Goal: Obtain resource: Obtain resource

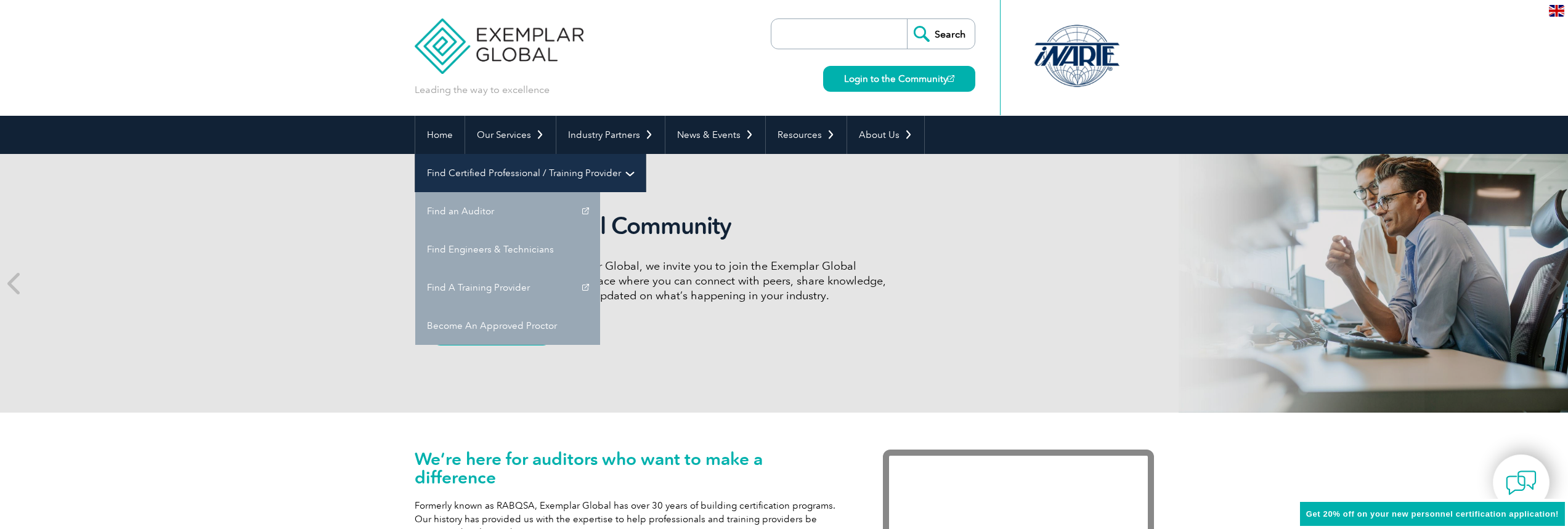
click at [646, 154] on link "Find Certified Professional / Training Provider" at bounding box center [531, 173] width 230 height 38
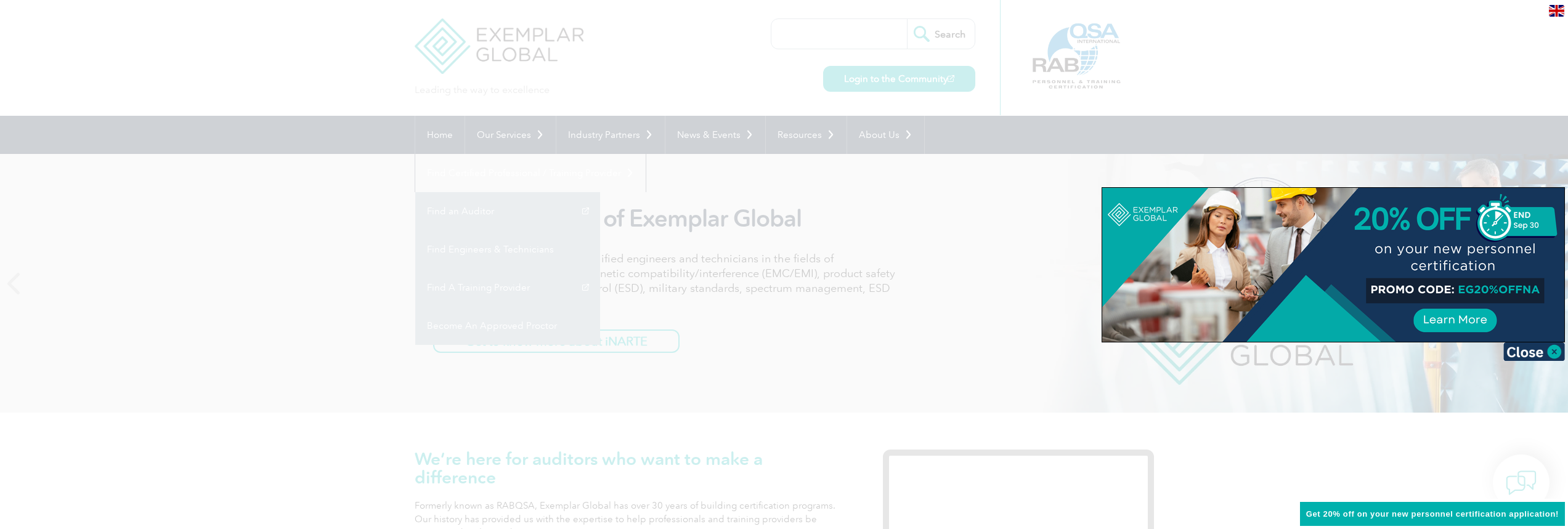
click at [722, 316] on div at bounding box center [784, 264] width 1568 height 529
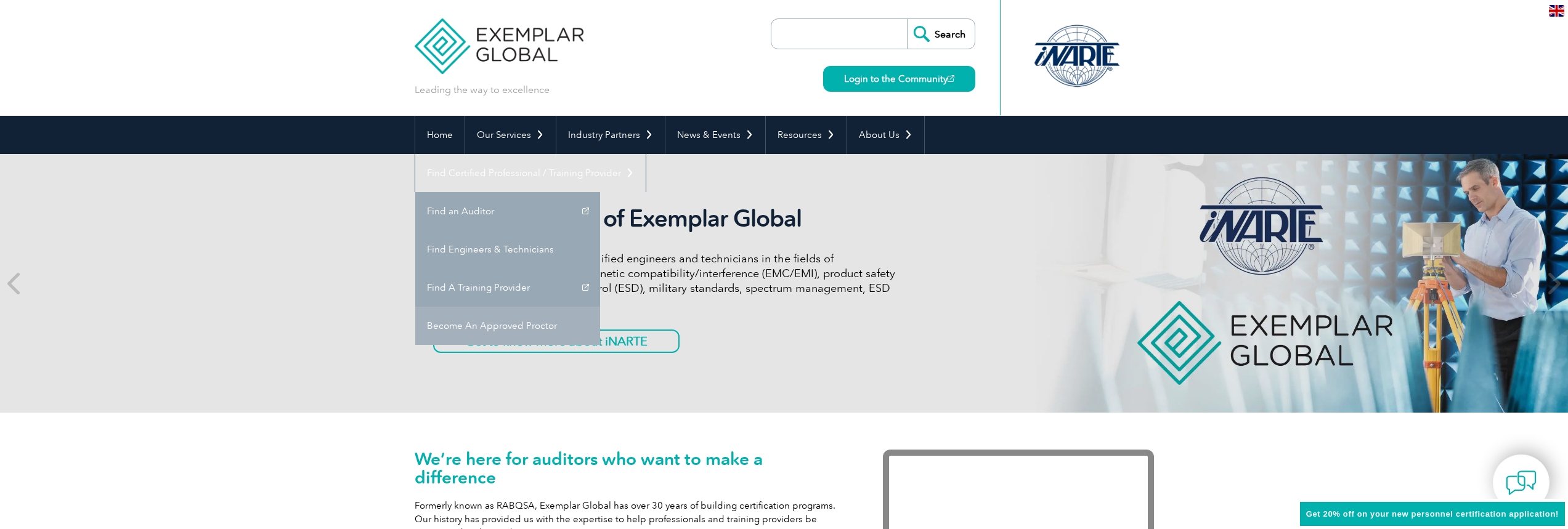
click at [600, 307] on link "Become An Approved Proctor" at bounding box center [508, 326] width 185 height 38
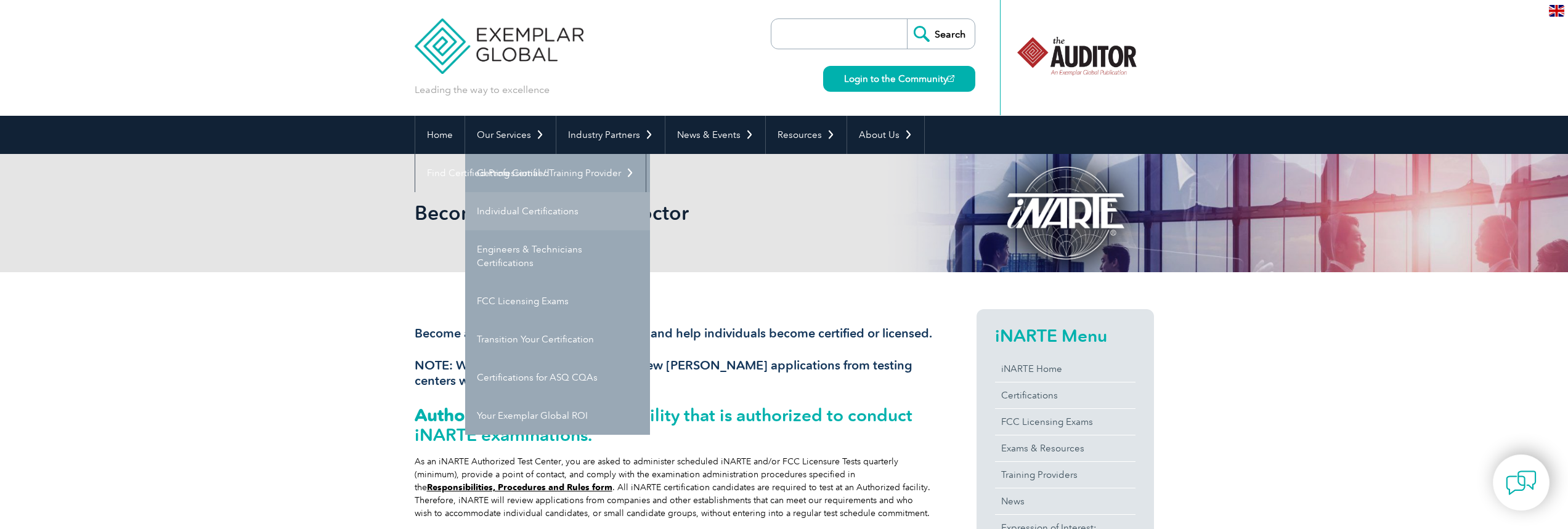
click at [518, 212] on link "Individual Certifications" at bounding box center [557, 211] width 185 height 38
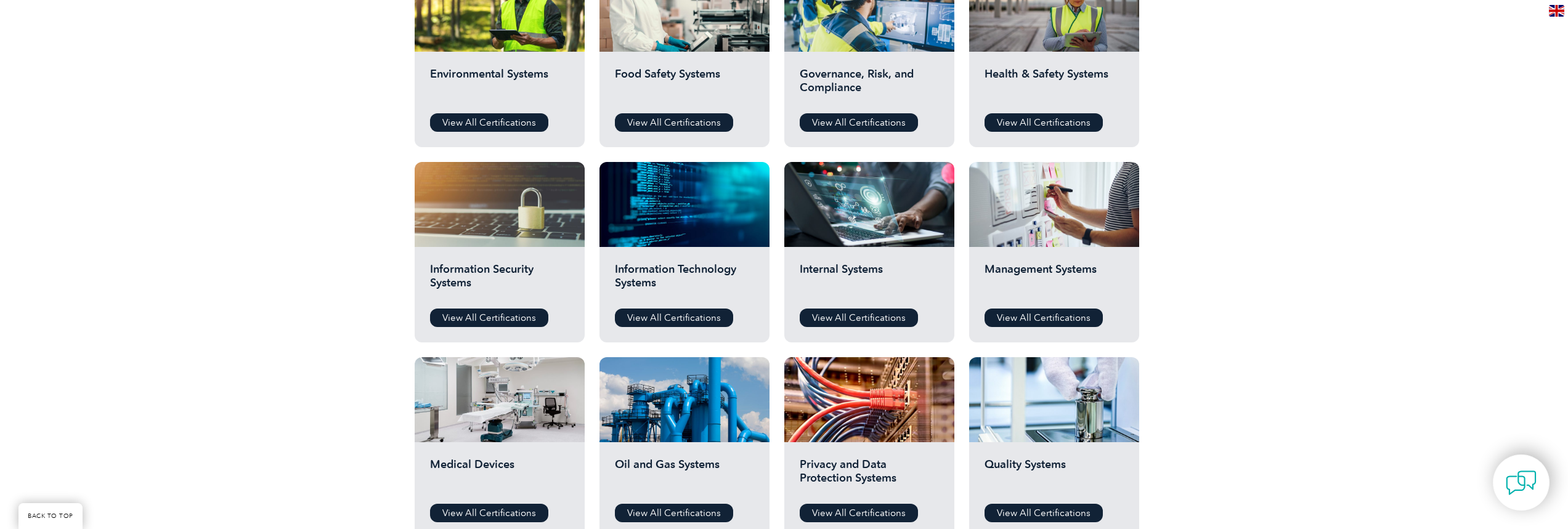
scroll to position [493, 0]
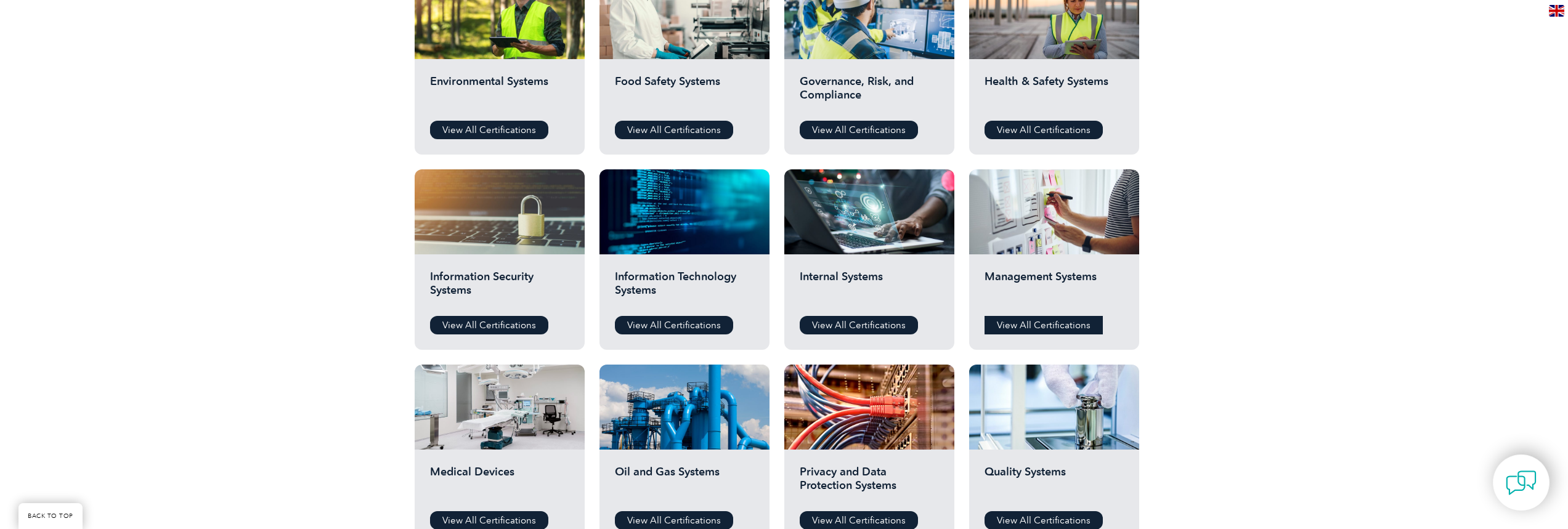
click at [1063, 317] on link "View All Certifications" at bounding box center [1044, 325] width 119 height 18
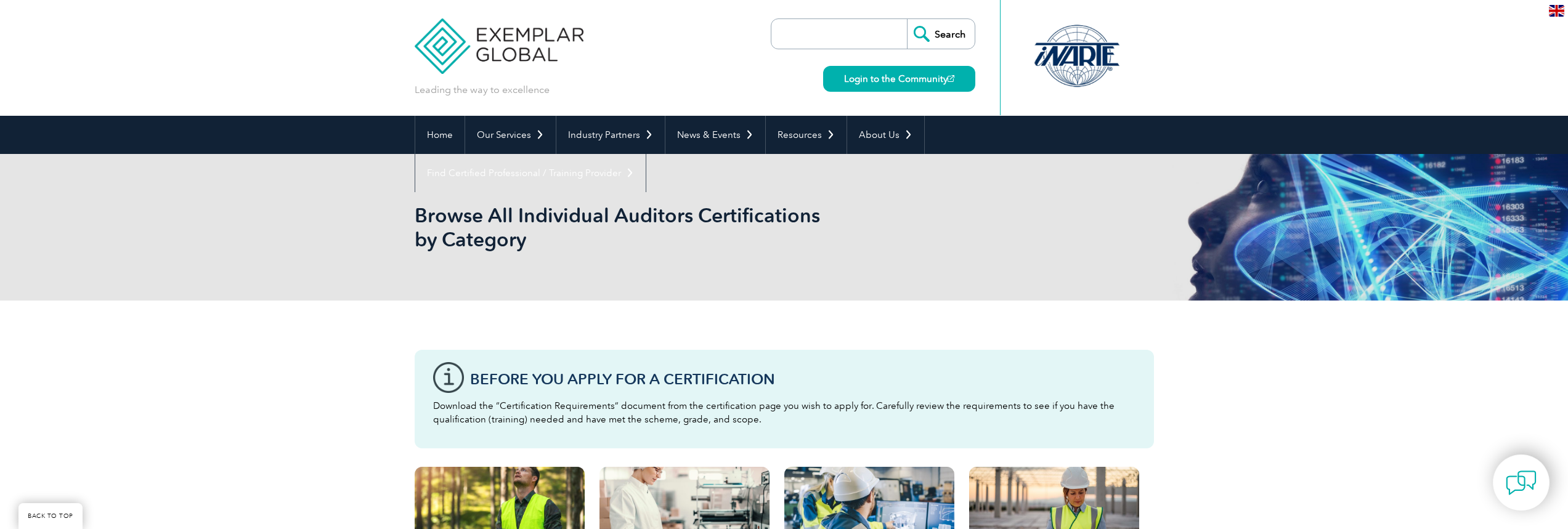
scroll to position [493, 0]
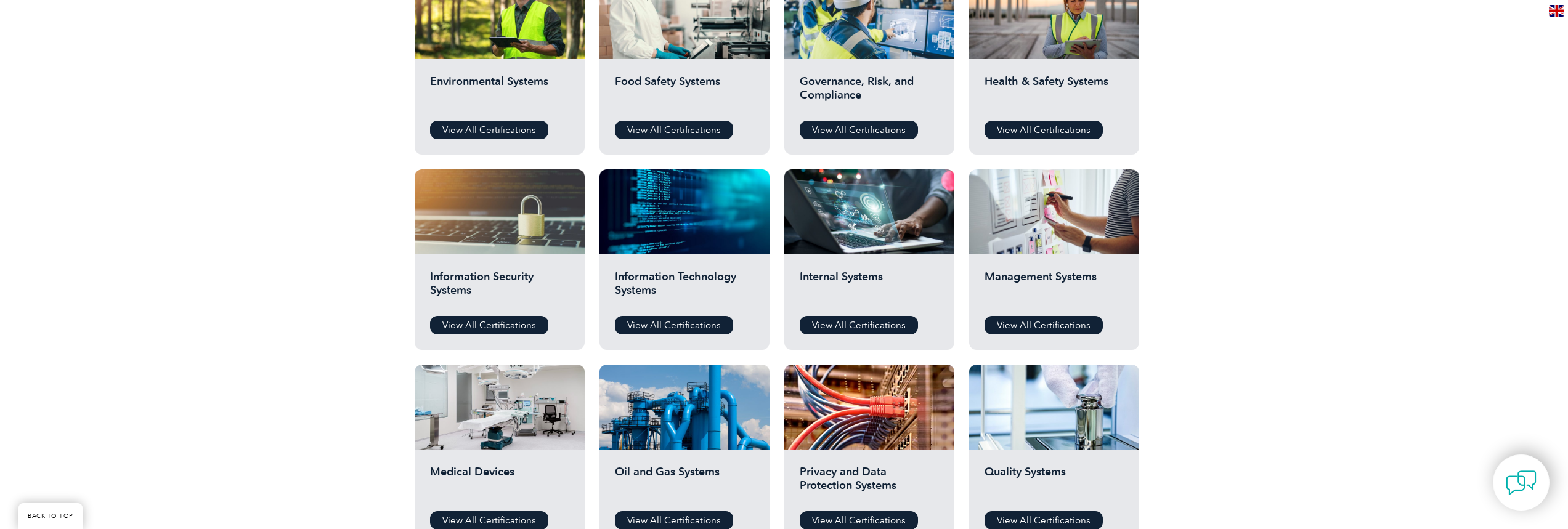
drag, startPoint x: 477, startPoint y: 79, endPoint x: 478, endPoint y: 87, distance: 8.1
click at [476, 79] on h2 "Environmental Systems" at bounding box center [499, 93] width 139 height 37
drag, startPoint x: 487, startPoint y: 128, endPoint x: 495, endPoint y: 138, distance: 12.8
click at [487, 128] on link "View All Certifications" at bounding box center [489, 130] width 119 height 18
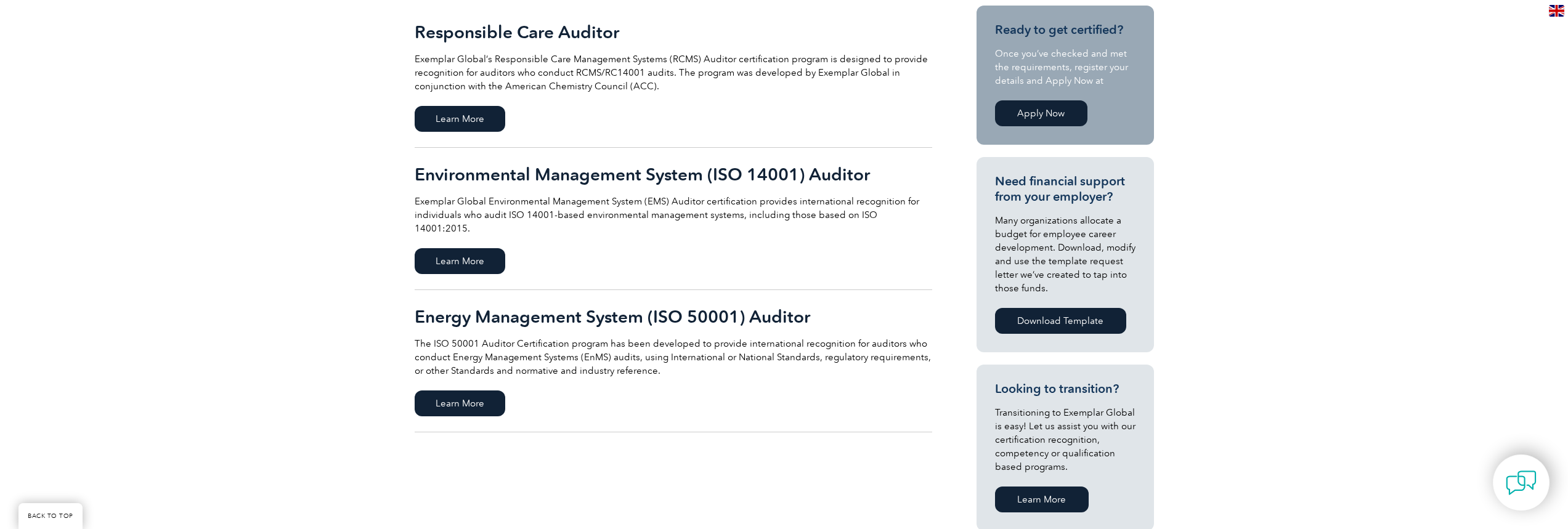
scroll to position [246, 0]
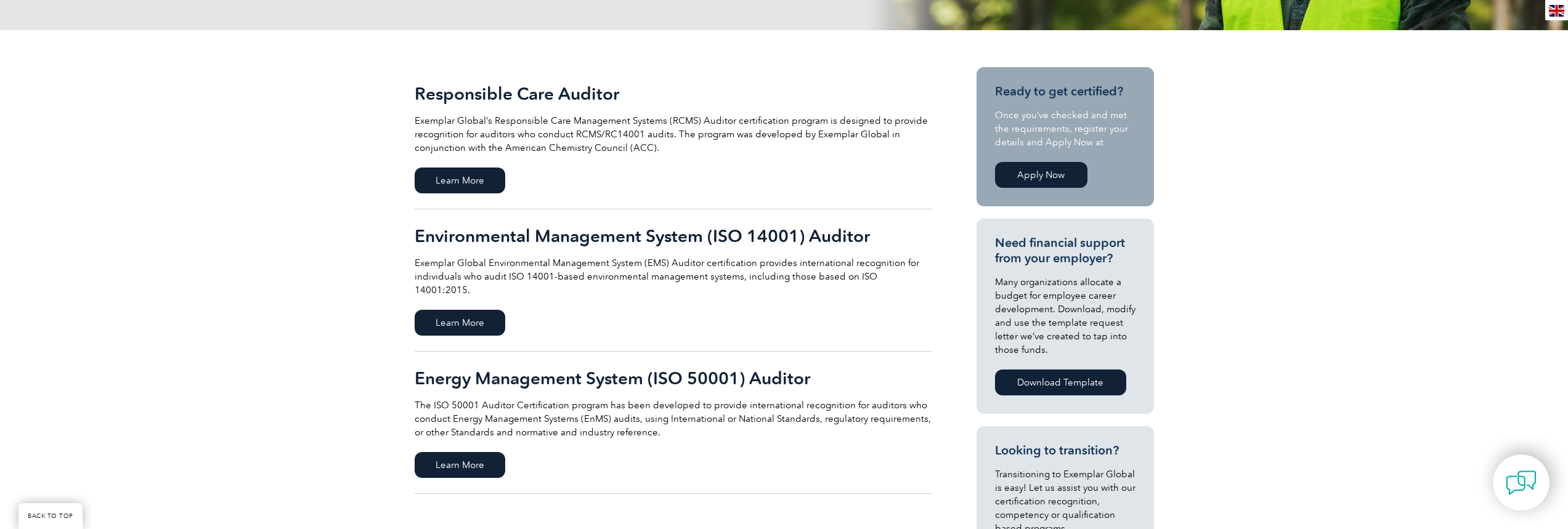
click at [493, 136] on p "Exemplar Global’s Responsible Care Management Systems (RCMS) Auditor certificat…" at bounding box center [674, 134] width 518 height 41
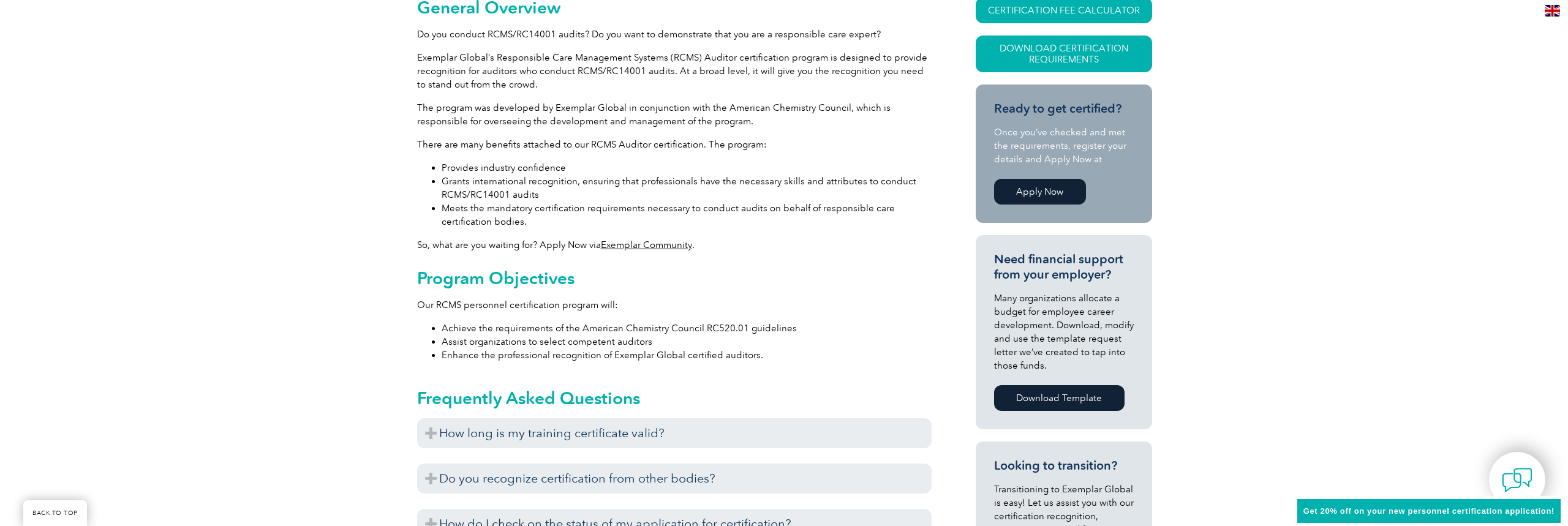
scroll to position [192, 0]
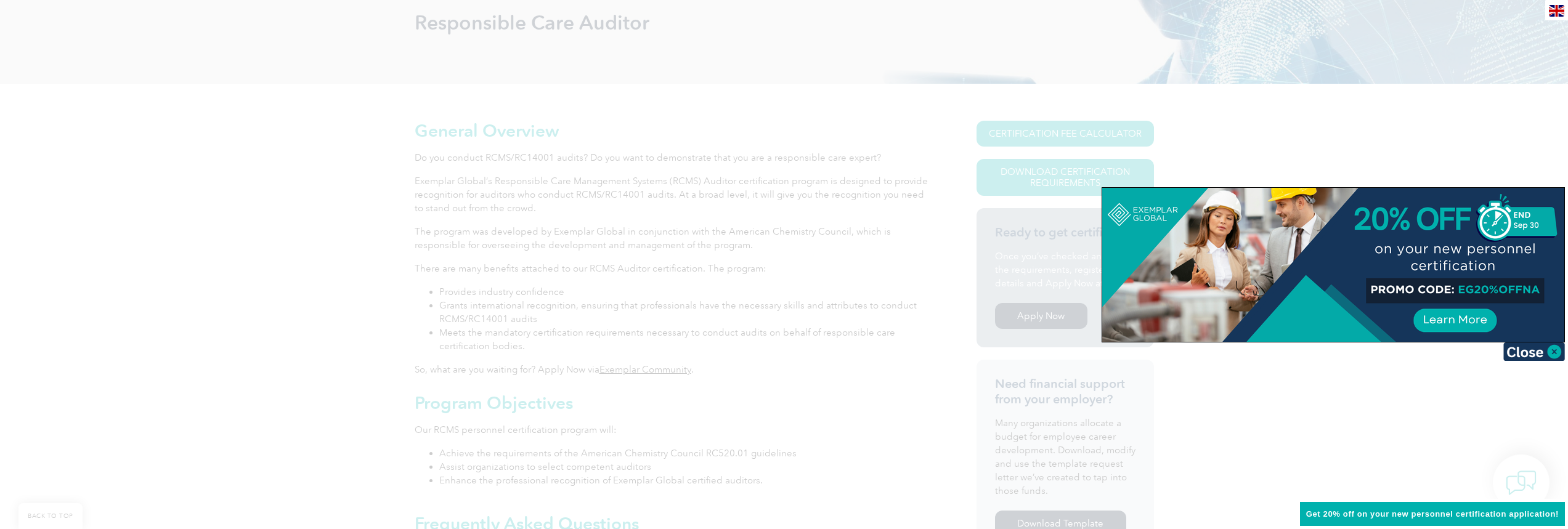
click at [647, 288] on div at bounding box center [784, 264] width 1568 height 529
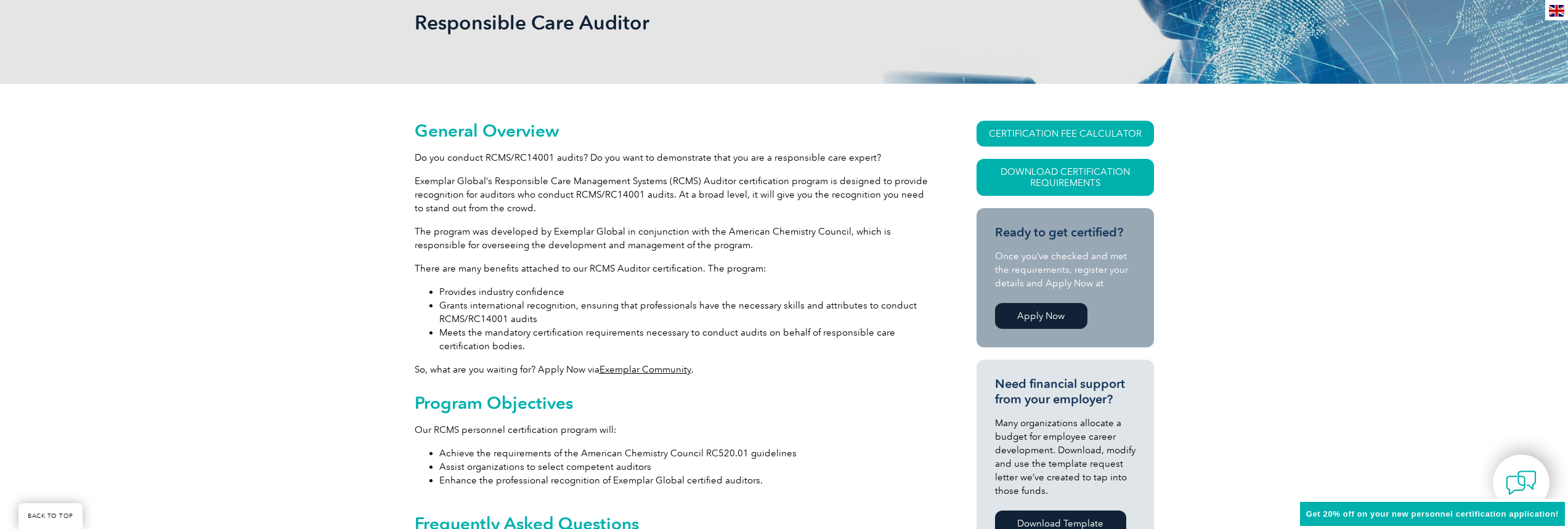
drag, startPoint x: 1175, startPoint y: 168, endPoint x: 1085, endPoint y: 105, distance: 109.9
click at [1053, 164] on link "Download Certification Requirements" at bounding box center [1065, 177] width 177 height 37
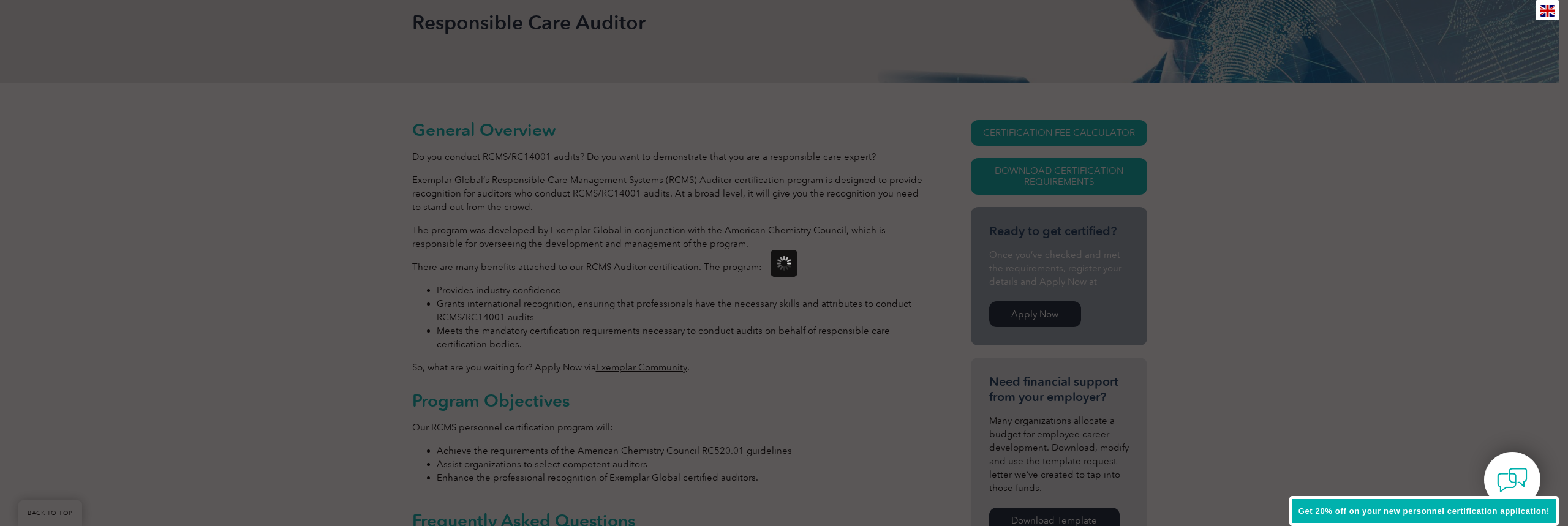
scroll to position [0, 0]
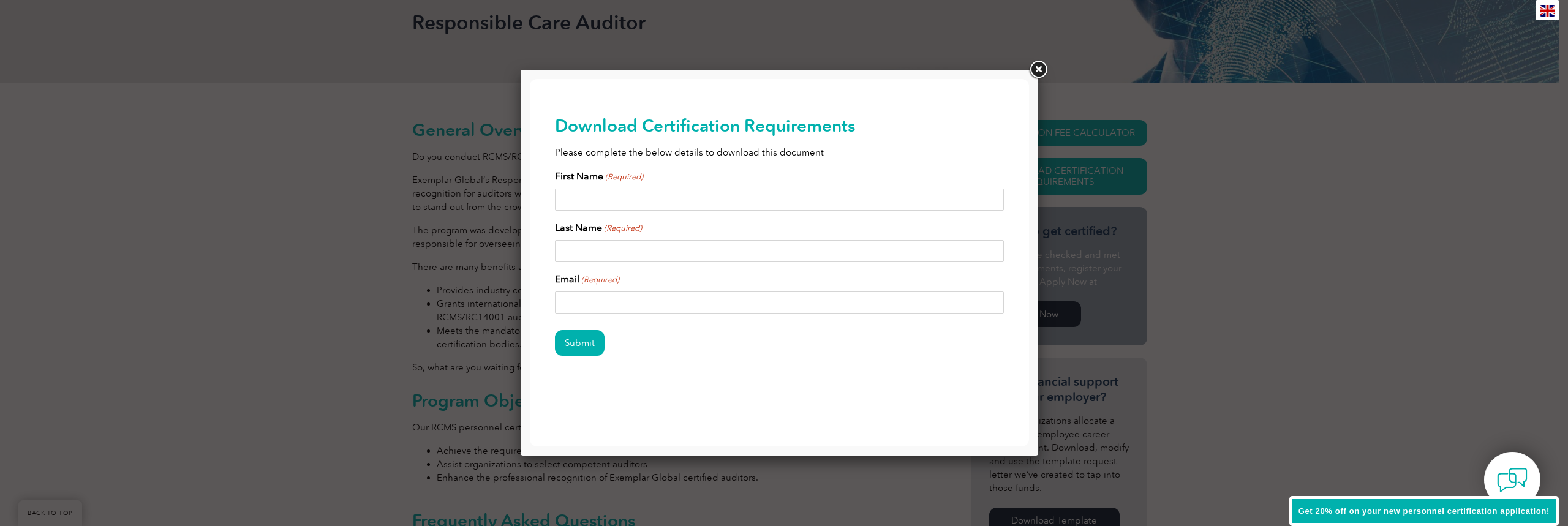
click at [1038, 67] on link at bounding box center [1038, 70] width 22 height 22
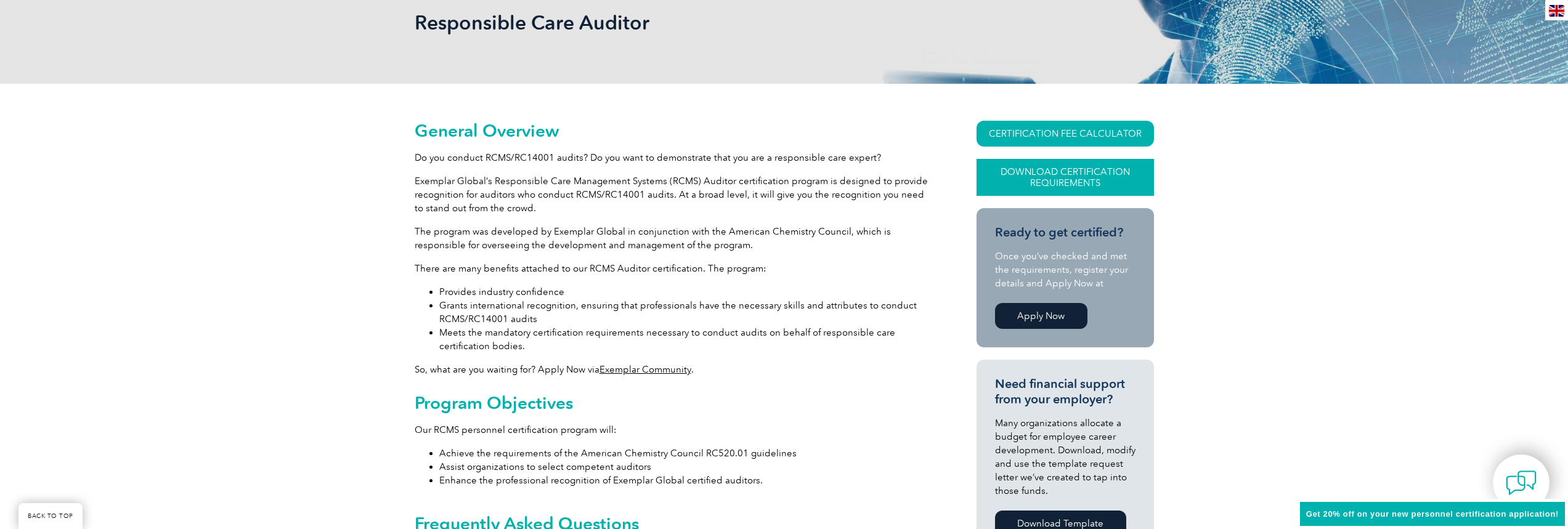
click at [1074, 182] on link "Download Certification Requirements" at bounding box center [1065, 177] width 177 height 37
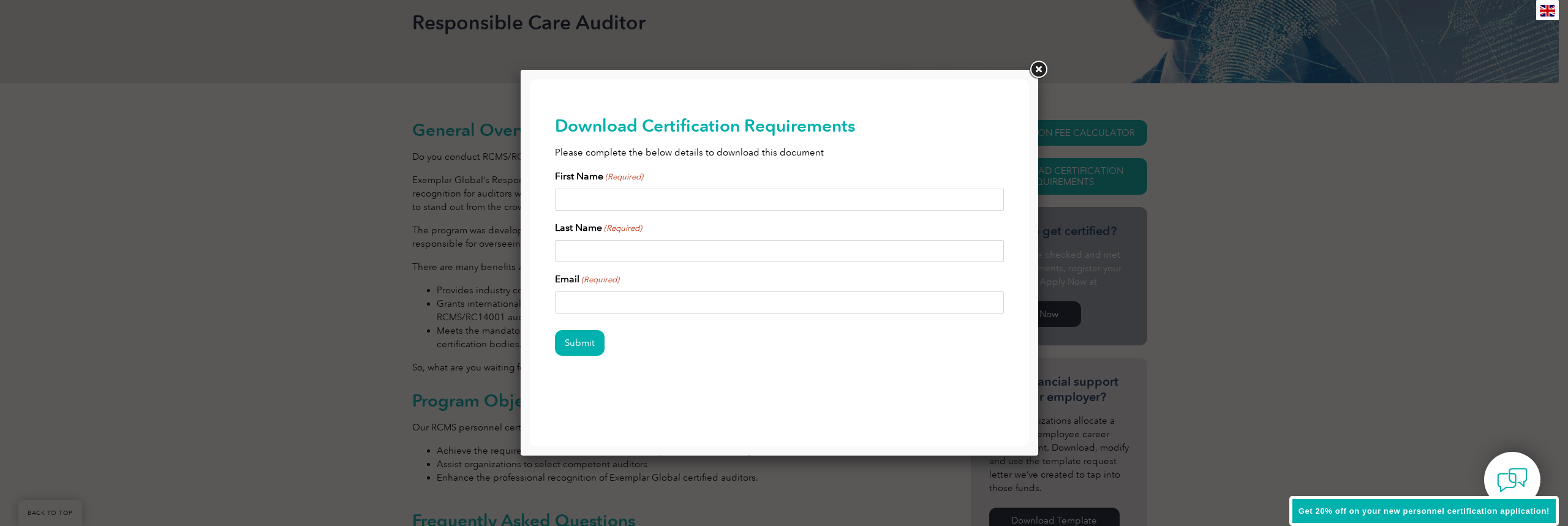
click at [643, 199] on input "First Name (Required)" at bounding box center [779, 200] width 450 height 22
type input "[PERSON_NAME]"
drag, startPoint x: 566, startPoint y: 253, endPoint x: 533, endPoint y: 233, distance: 38.6
click at [546, 251] on div "Download Certification Requirements Please complete the below details to downlo…" at bounding box center [779, 255] width 499 height 353
type input "Orbaugh"
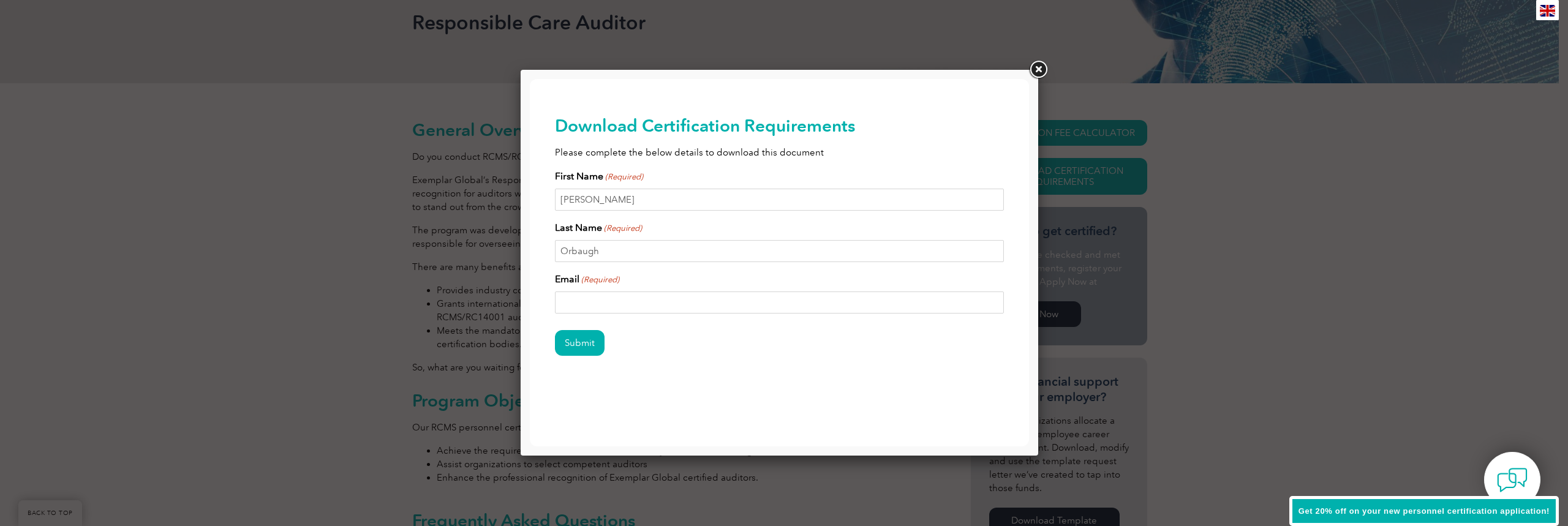
click at [609, 305] on input "Email (Required)" at bounding box center [779, 302] width 450 height 22
type input "[PERSON_NAME][EMAIL_ADDRESS][PERSON_NAME][DOMAIN_NAME]"
click at [555, 330] on input "Submit" at bounding box center [580, 342] width 50 height 26
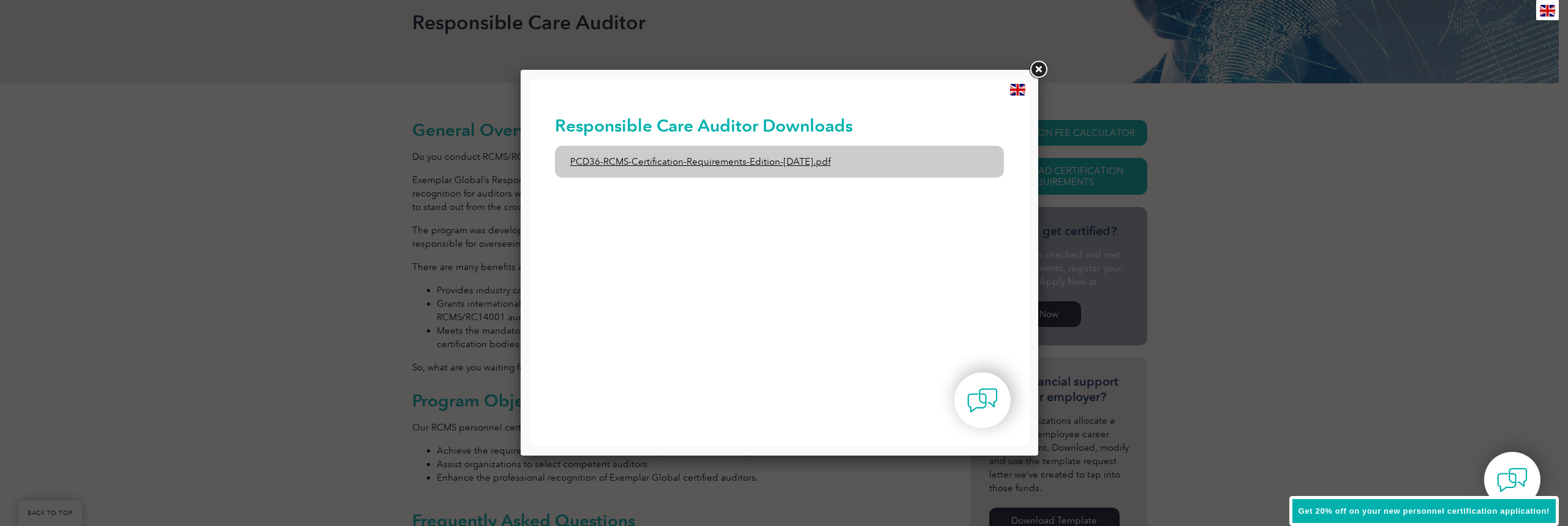
click at [696, 165] on link "PCD36-RCMS-Certification-Requirements-Edition-[DATE].pdf" at bounding box center [779, 162] width 450 height 32
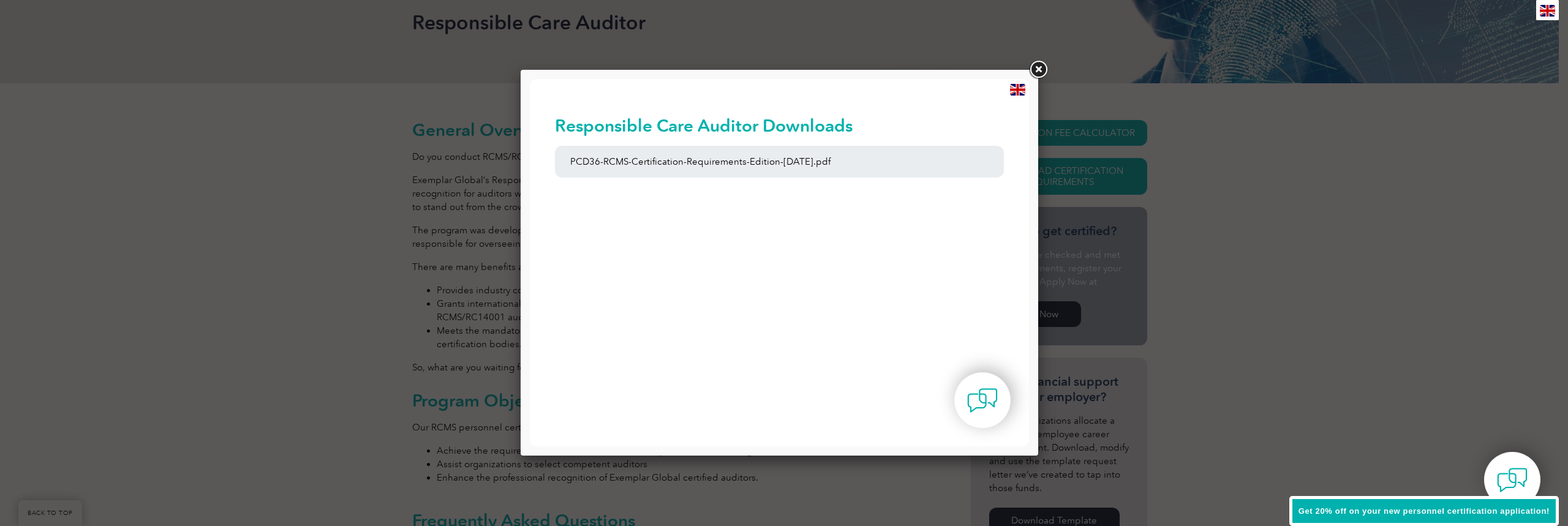
click at [1039, 74] on link at bounding box center [1038, 70] width 22 height 22
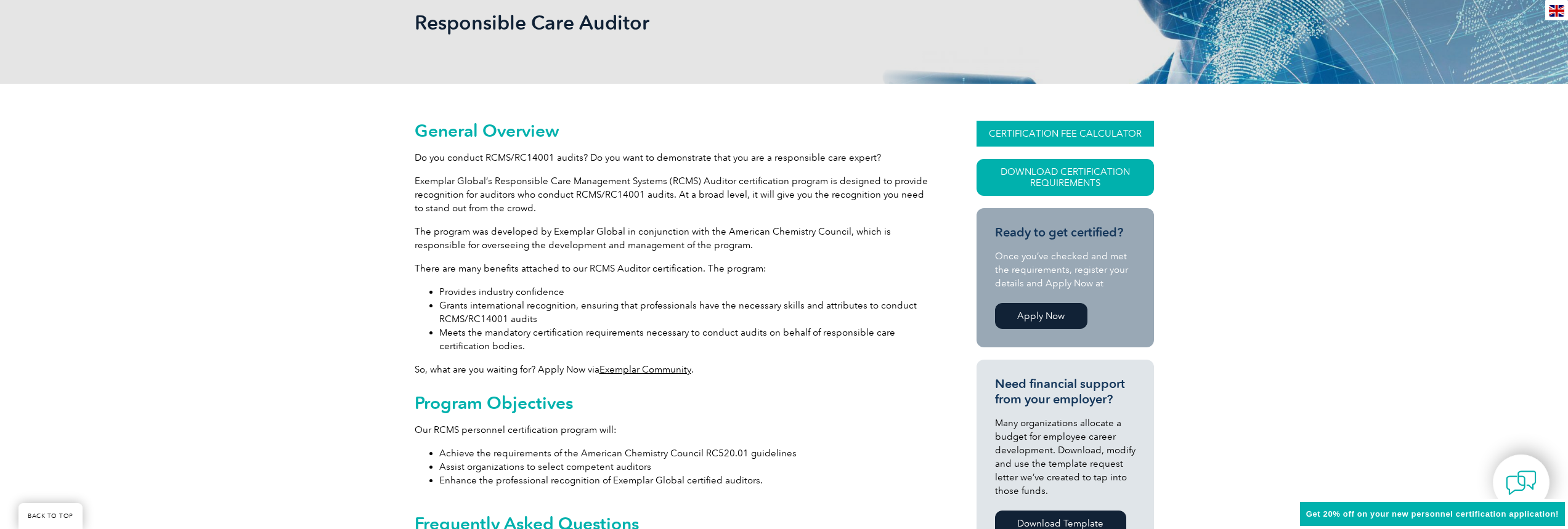
click at [1043, 139] on link "CERTIFICATION FEE CALCULATOR" at bounding box center [1065, 133] width 177 height 26
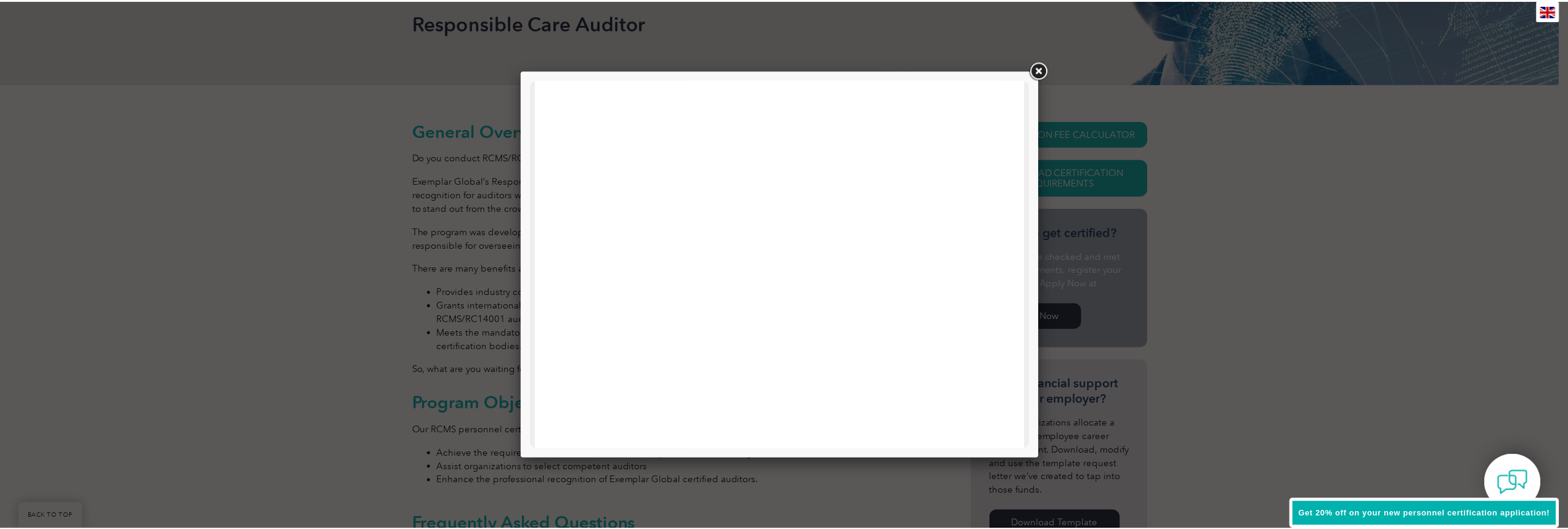
scroll to position [123, 0]
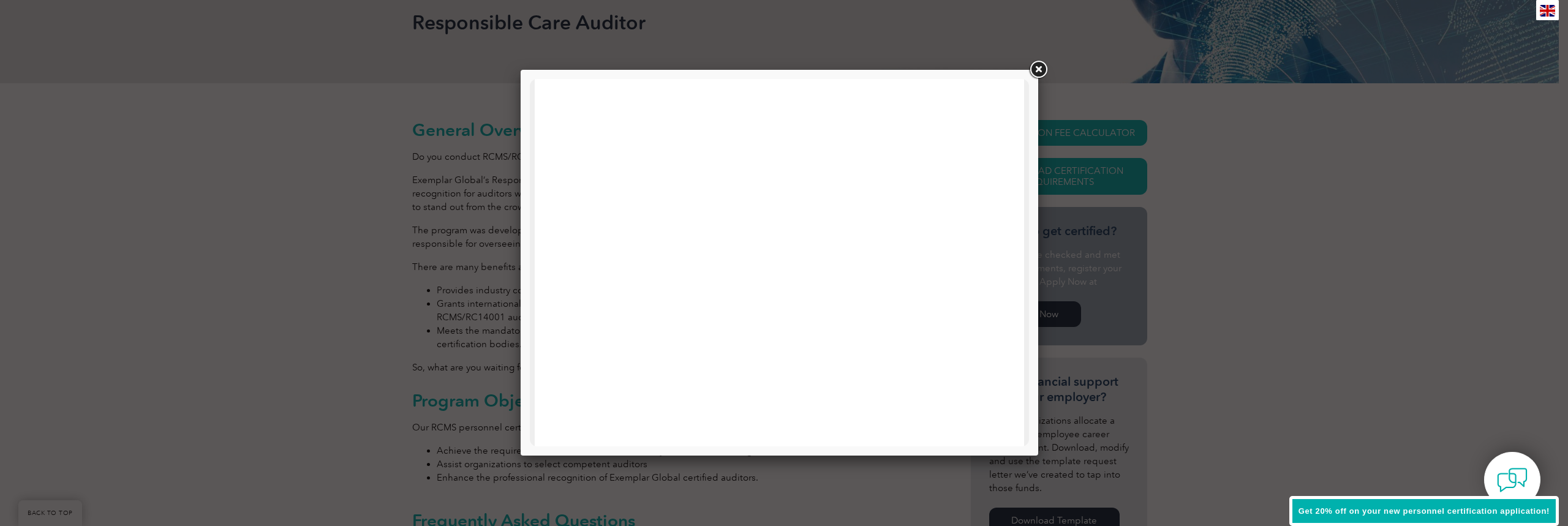
click at [1037, 70] on link at bounding box center [1038, 70] width 22 height 22
